Goal: Navigation & Orientation: Go to known website

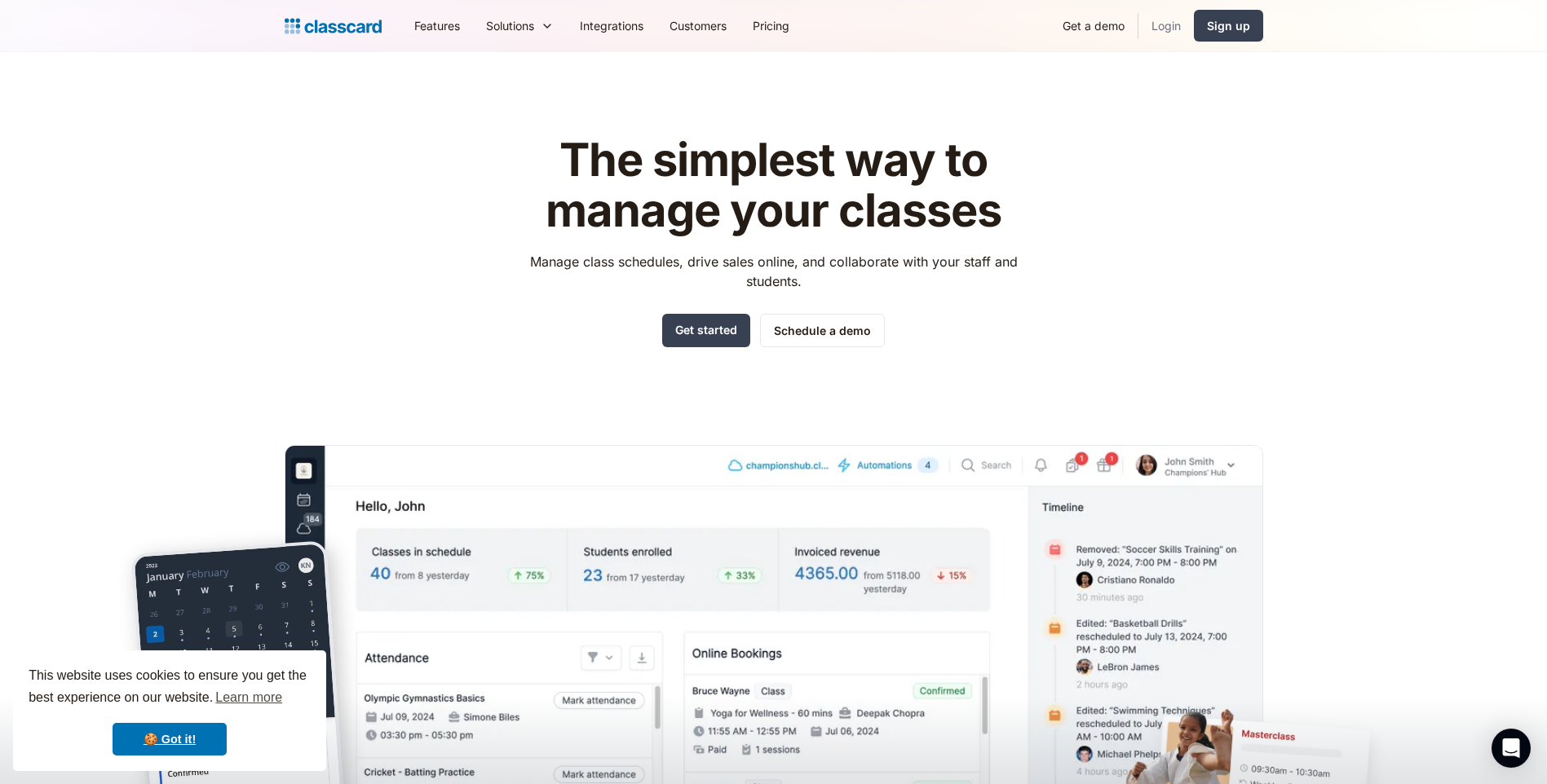
click at [1180, 28] on link "Login" at bounding box center [1166, 25] width 56 height 36
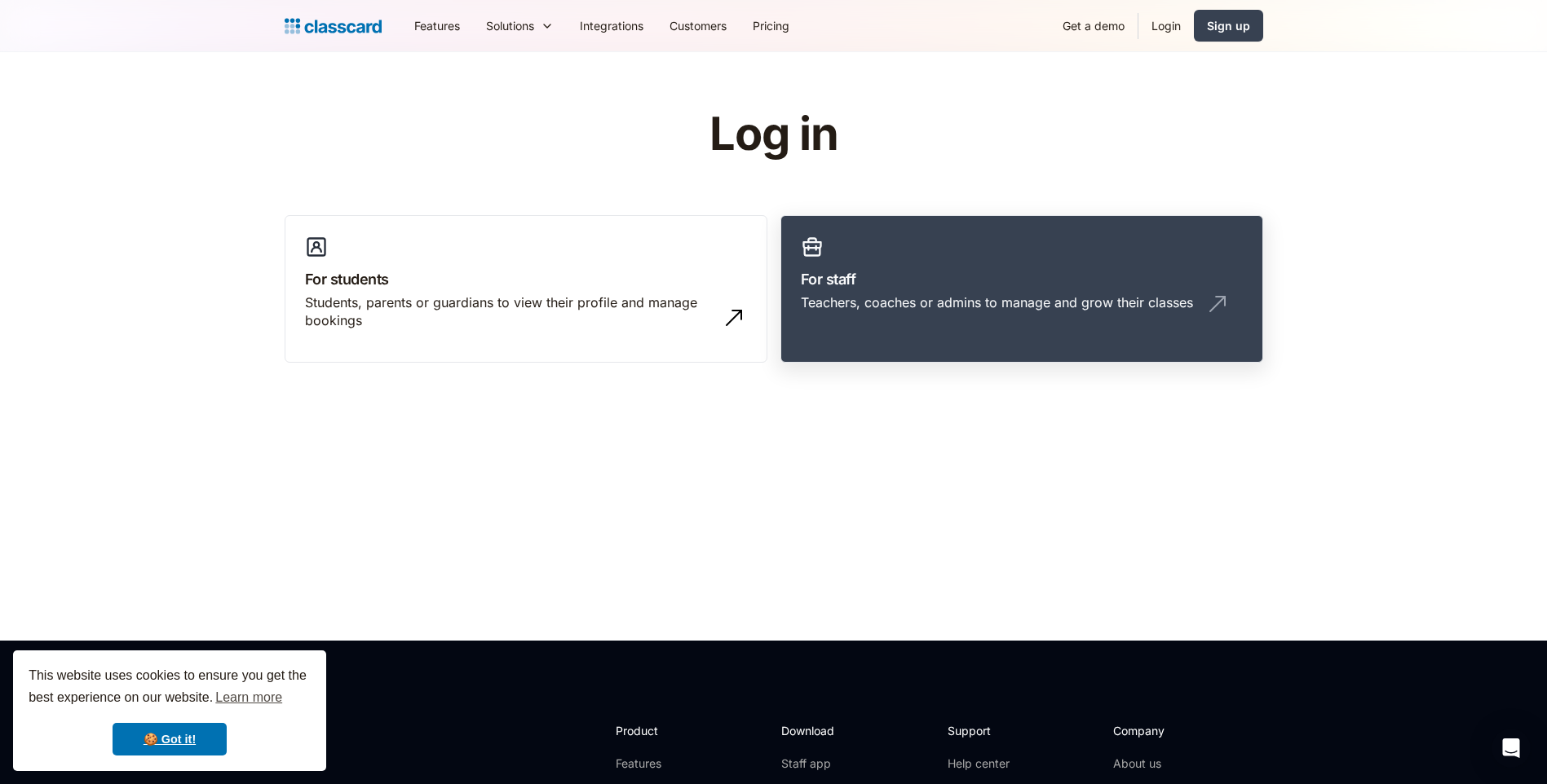
click at [900, 291] on link "For staff Teachers, coaches or admins to manage and grow their classes" at bounding box center [1021, 289] width 483 height 149
